Goal: Consume media (video, audio)

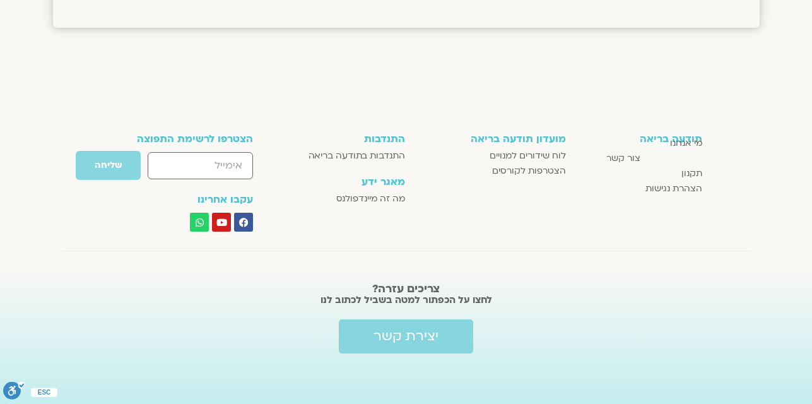
scroll to position [1393, 0]
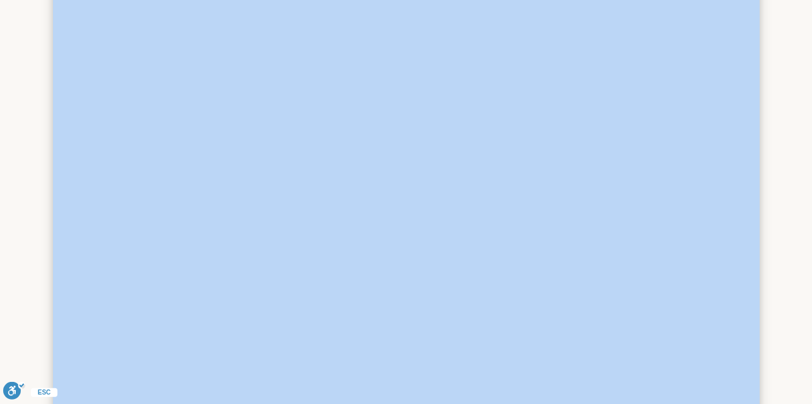
click at [812, 2] on section at bounding box center [406, 13] width 812 height 1010
click at [812, 2] on section at bounding box center [406, 46] width 812 height 1010
click at [812, 2] on section at bounding box center [406, 67] width 812 height 1010
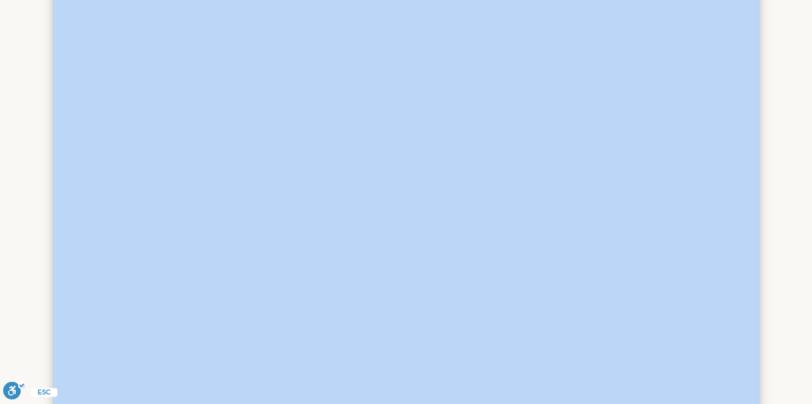
click at [812, 2] on section at bounding box center [406, 121] width 812 height 1010
click at [812, 2] on section at bounding box center [406, 185] width 812 height 1010
click at [812, 2] on section at bounding box center [406, 228] width 812 height 1010
click at [812, 2] on section at bounding box center [406, 249] width 812 height 1010
click at [812, 2] on section at bounding box center [406, 292] width 812 height 1010
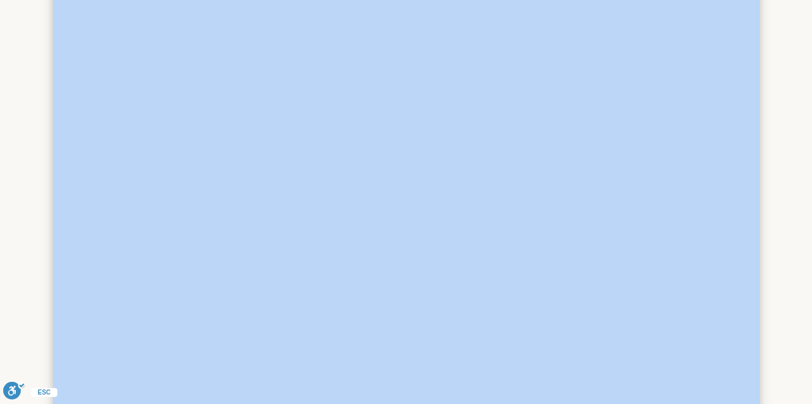
click at [812, 2] on section at bounding box center [406, 346] width 812 height 1010
click at [812, 2] on section at bounding box center [406, 410] width 812 height 1010
click at [812, 2] on div "למפגשי הקורס "לגעת בלב העניינים" בהנחיית פמה צ'ודרון הצג רק הרצאות להם יש [PERS…" at bounding box center [406, 289] width 812 height 1381
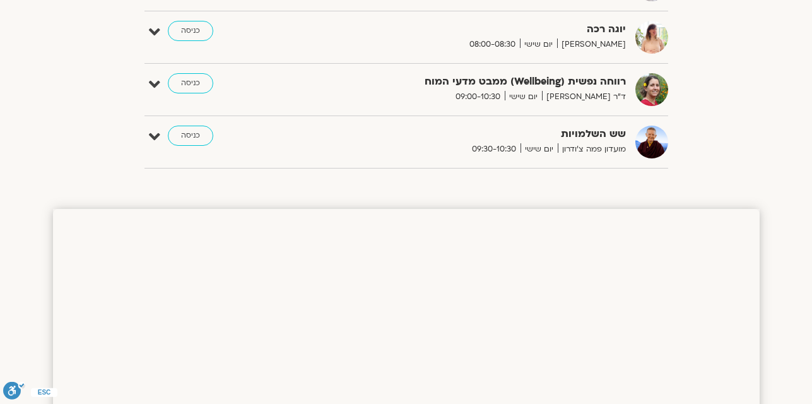
click at [812, 2] on section "הצג רק הרצאות להם יש [PERSON_NAME] גישה [DATE] - [DATE] השבוע להציג אירועים שפת…" at bounding box center [406, 5] width 812 height 358
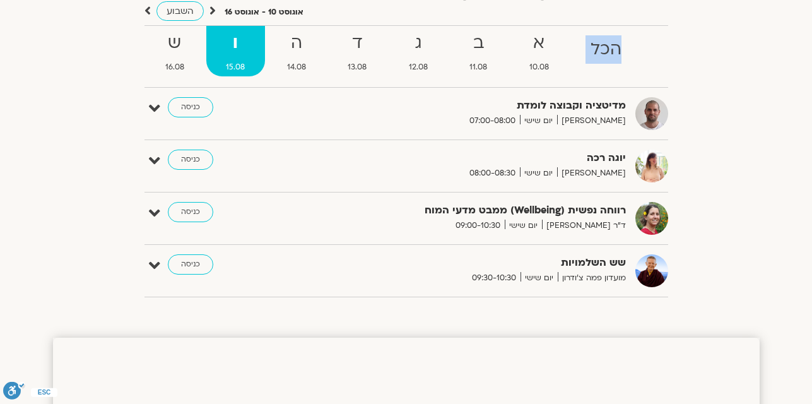
click at [812, 2] on section "הצג רק הרצאות להם יש [PERSON_NAME] גישה [DATE] - [DATE] השבוע להציג אירועים שפת…" at bounding box center [406, 134] width 812 height 358
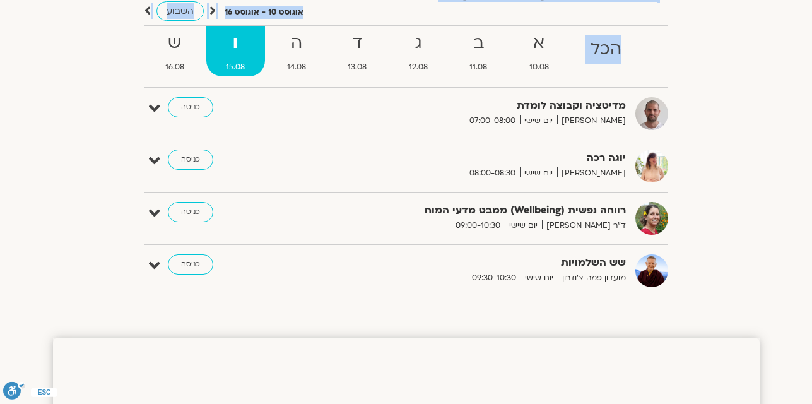
scroll to position [106, 0]
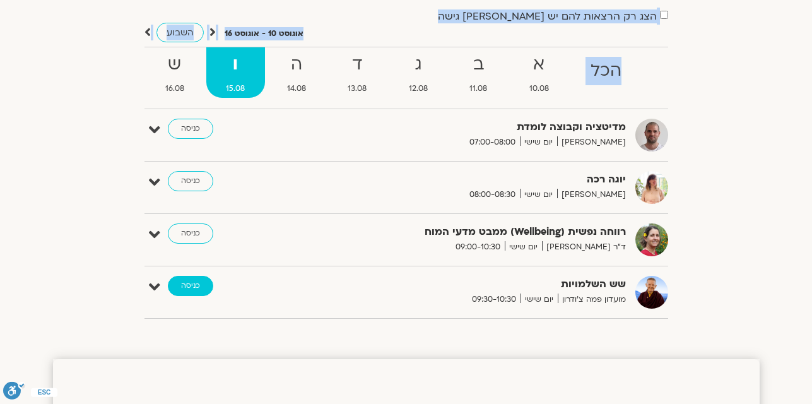
click at [182, 292] on link "כניסה" at bounding box center [190, 286] width 45 height 20
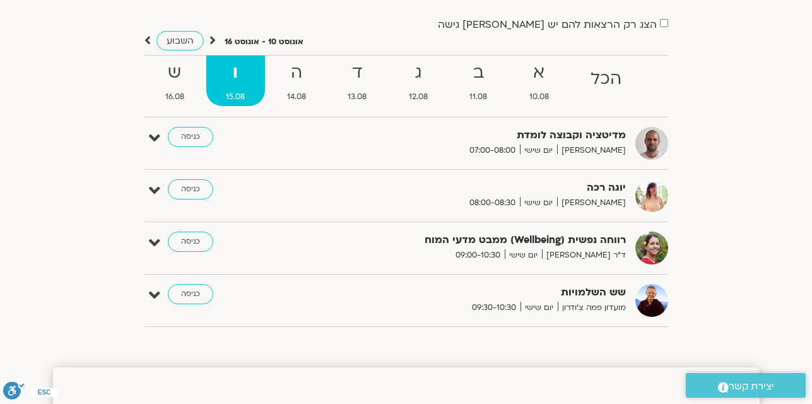
scroll to position [106, 0]
